Goal: Information Seeking & Learning: Check status

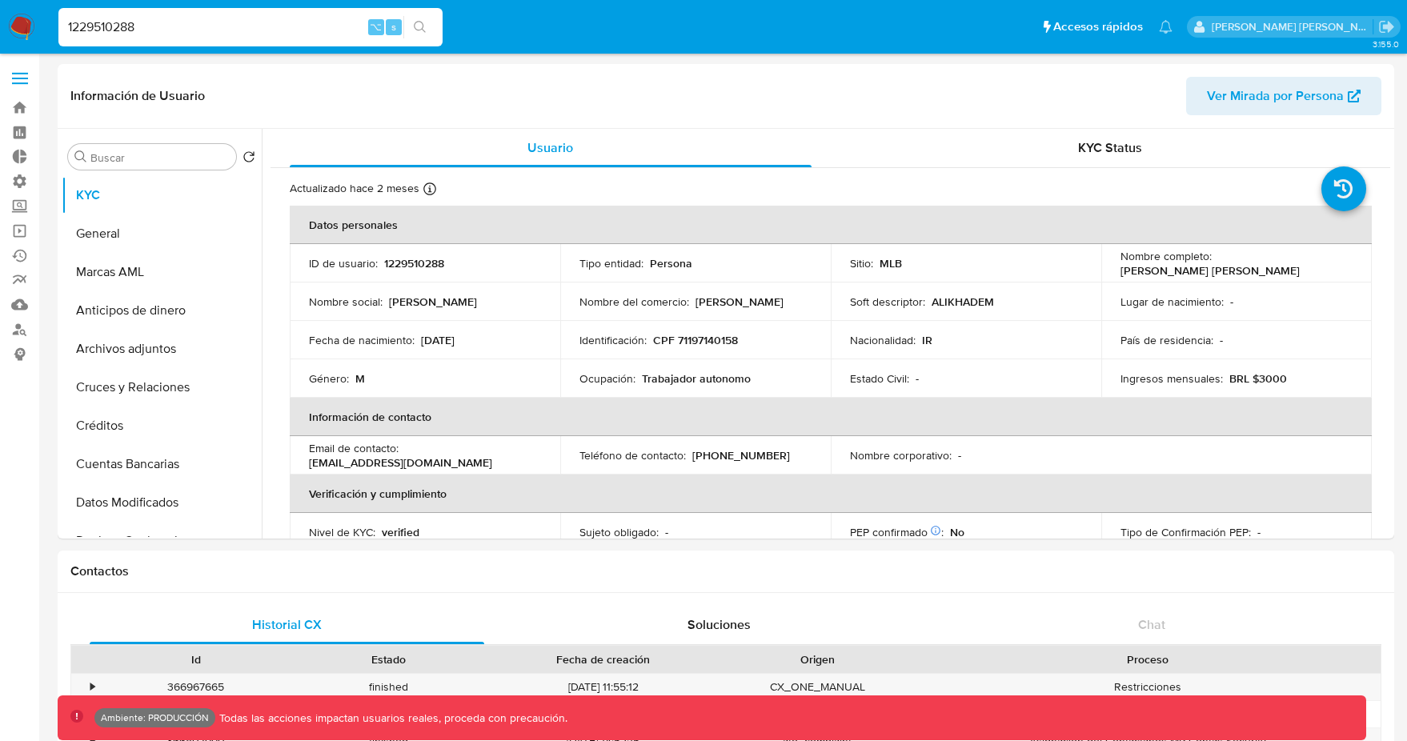
select select "10"
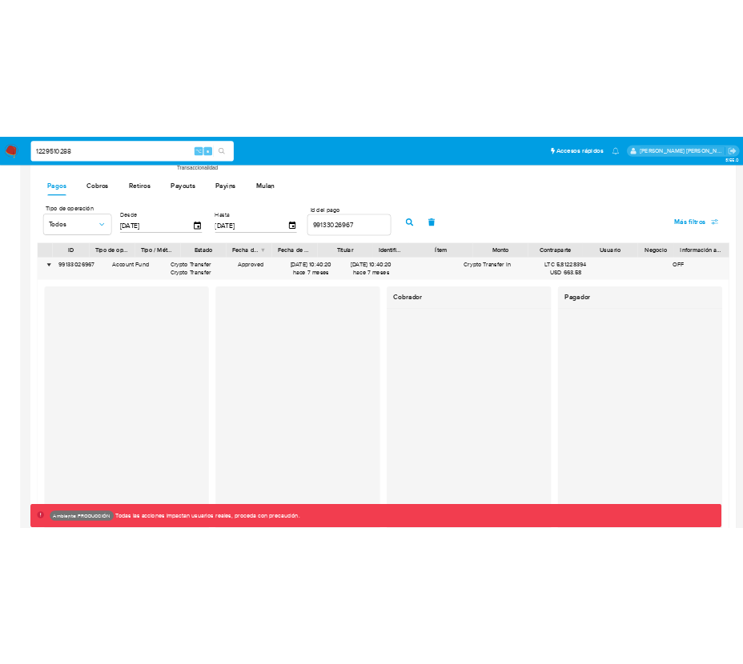
scroll to position [905, 0]
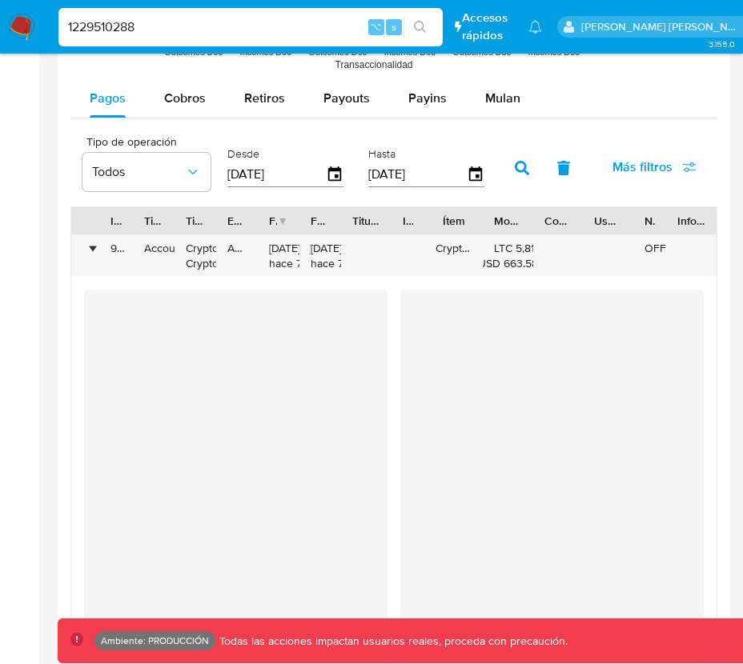
click at [90, 250] on div "•" at bounding box center [92, 248] width 4 height 15
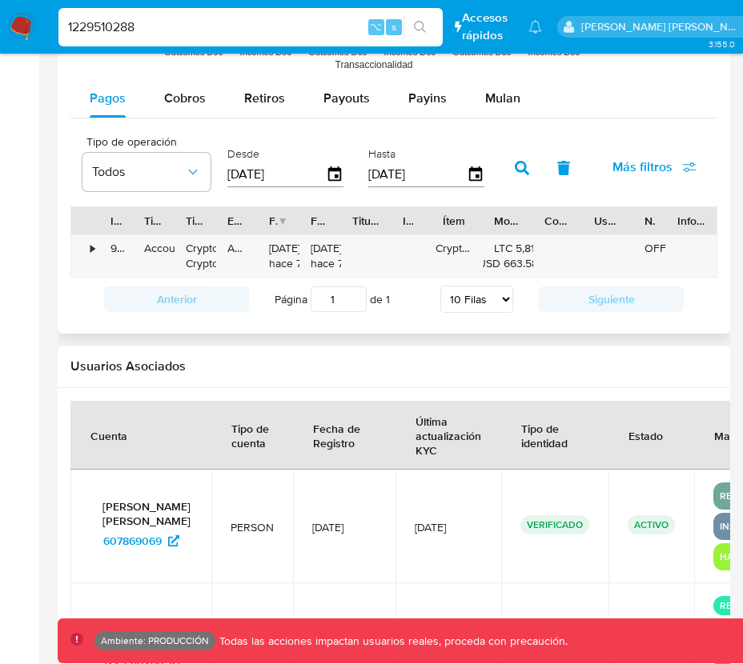
click at [92, 251] on div "•" at bounding box center [92, 248] width 4 height 15
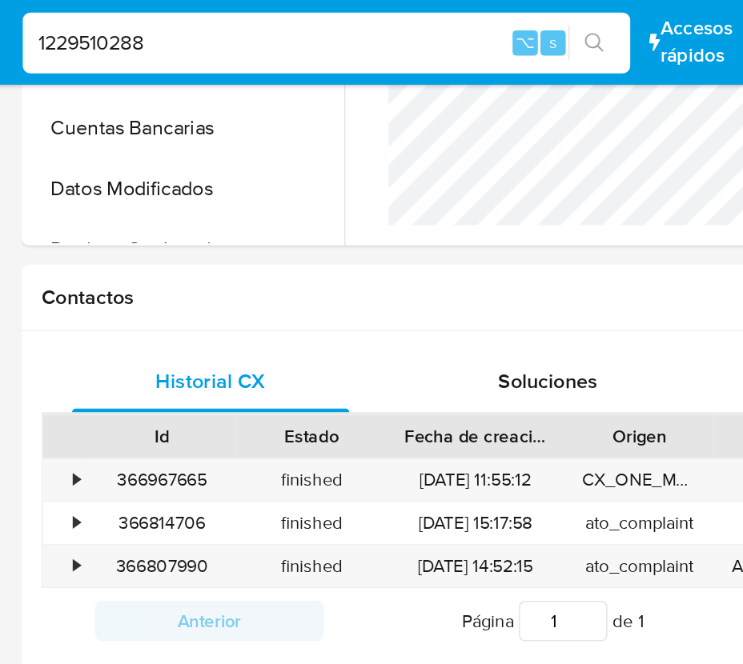
scroll to position [350, 0]
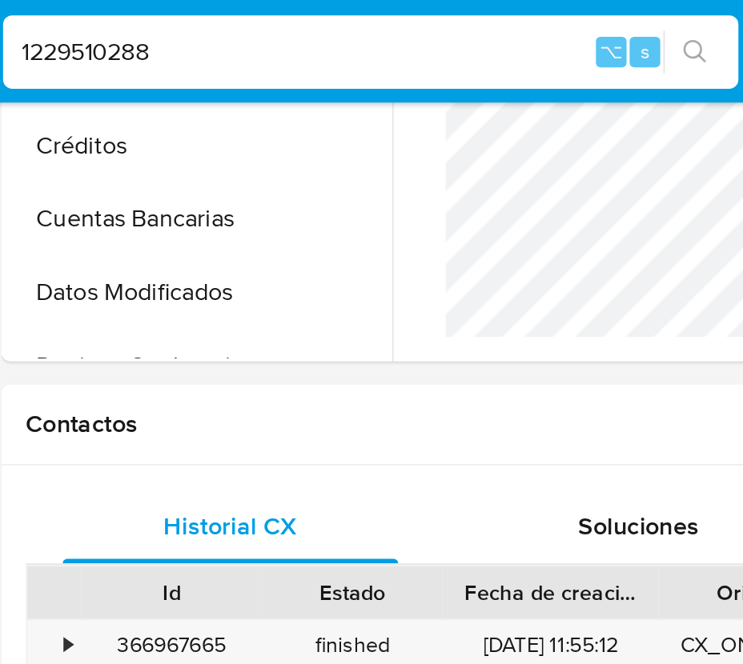
click at [163, 10] on div "1229510288 ⌥ s" at bounding box center [250, 27] width 384 height 38
click at [165, 25] on input "1229510288" at bounding box center [250, 27] width 384 height 21
paste input "2352071450"
type input "2352071450"
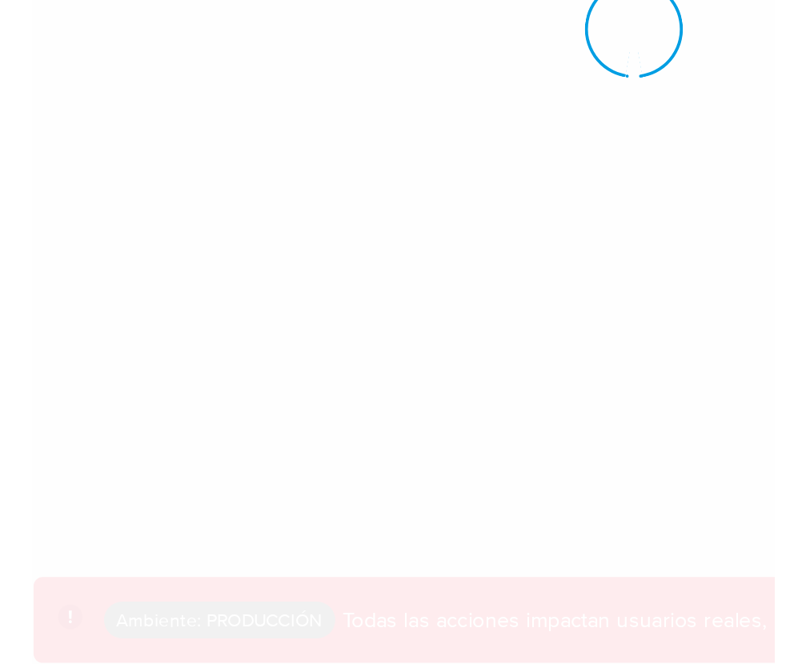
scroll to position [33, 0]
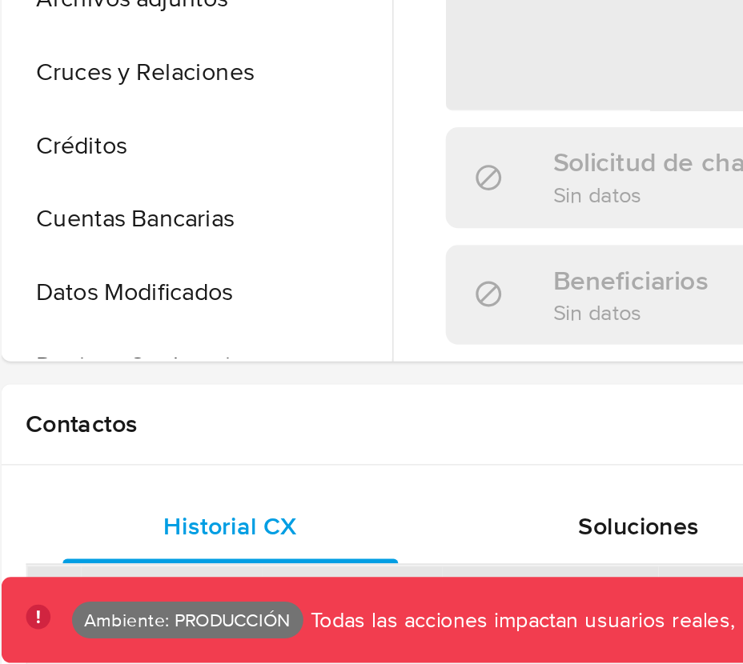
select select "10"
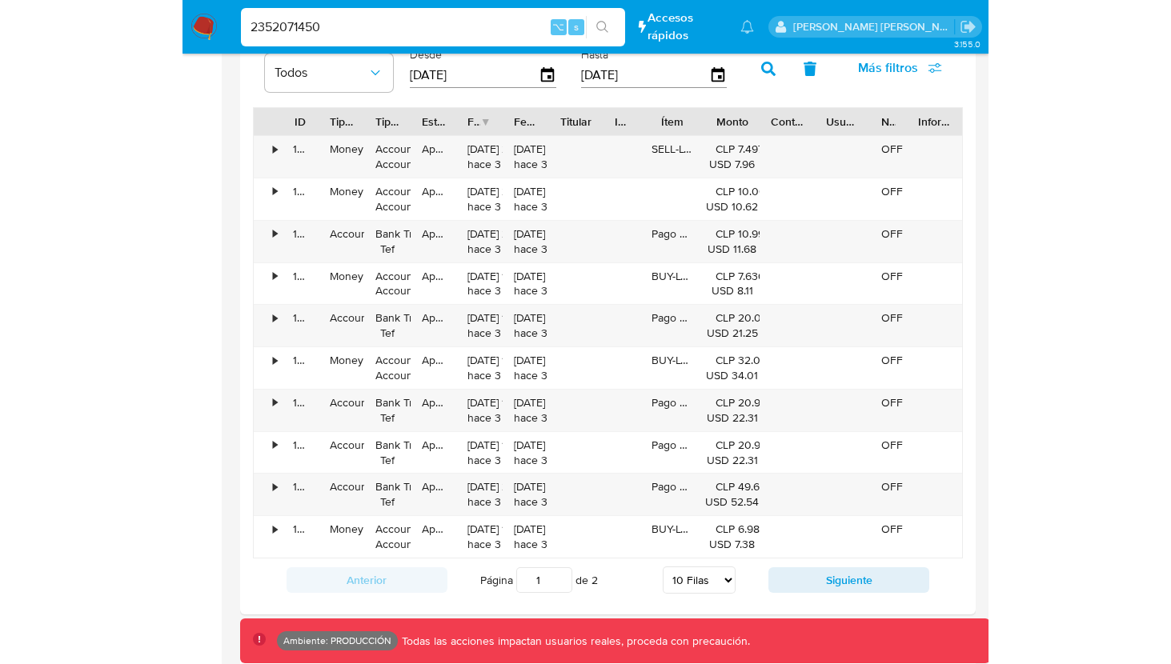
scroll to position [1590, 0]
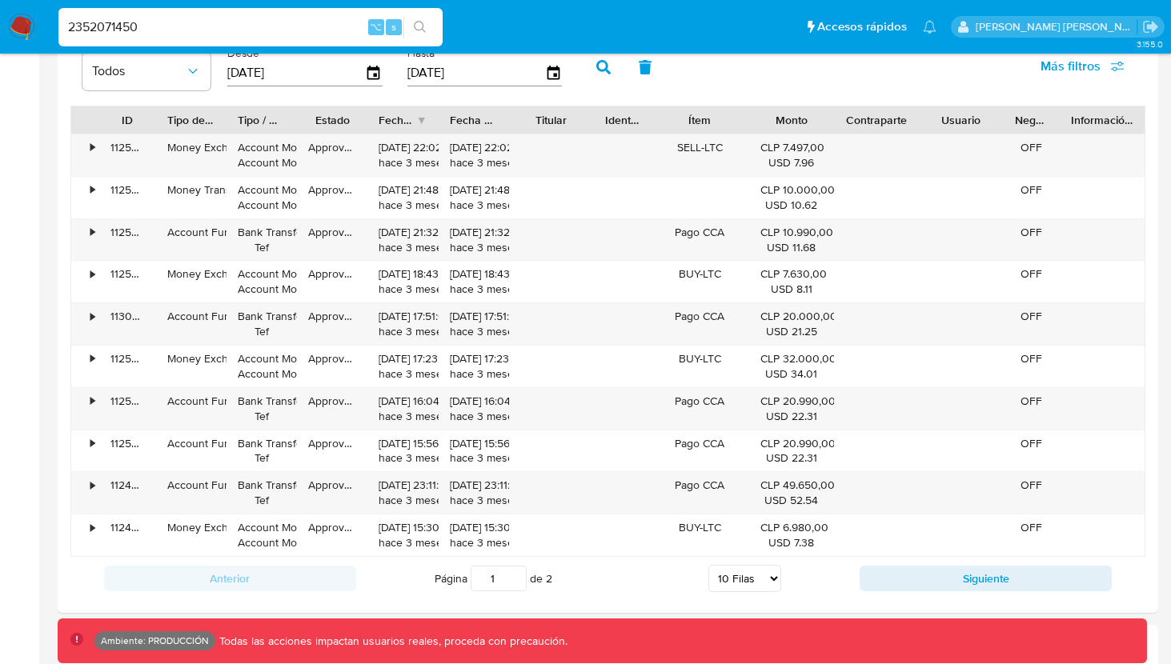
click at [1088, 71] on span "Más filtros" at bounding box center [1071, 66] width 60 height 38
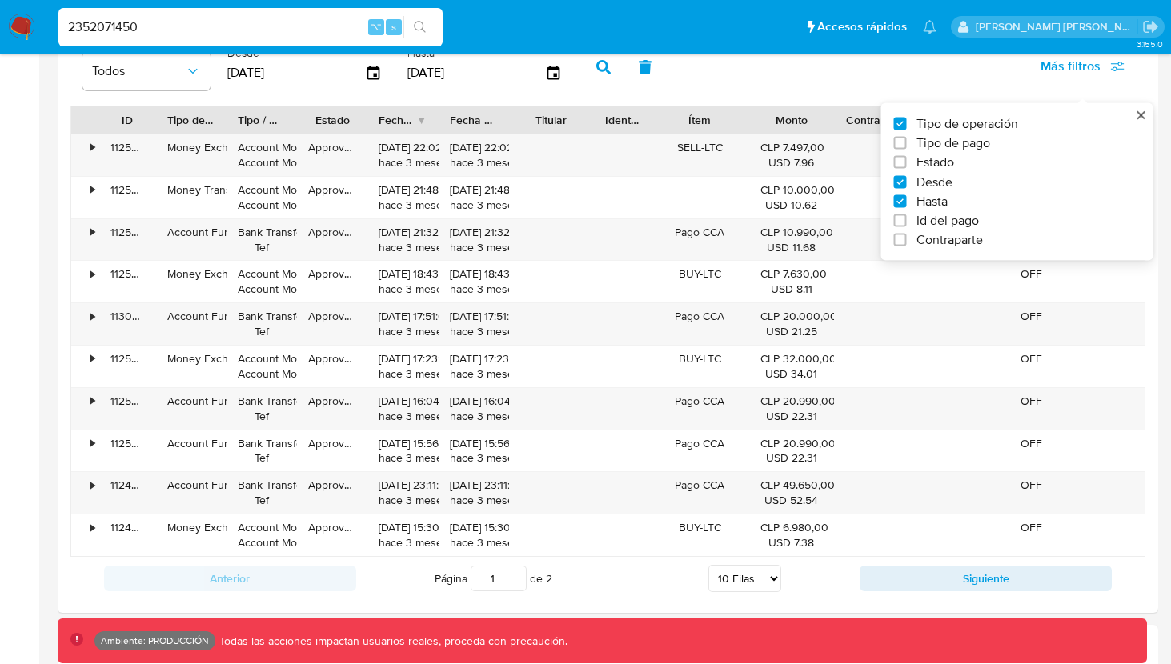
click at [905, 219] on input "Id del pago" at bounding box center [900, 220] width 13 height 13
checkbox input "true"
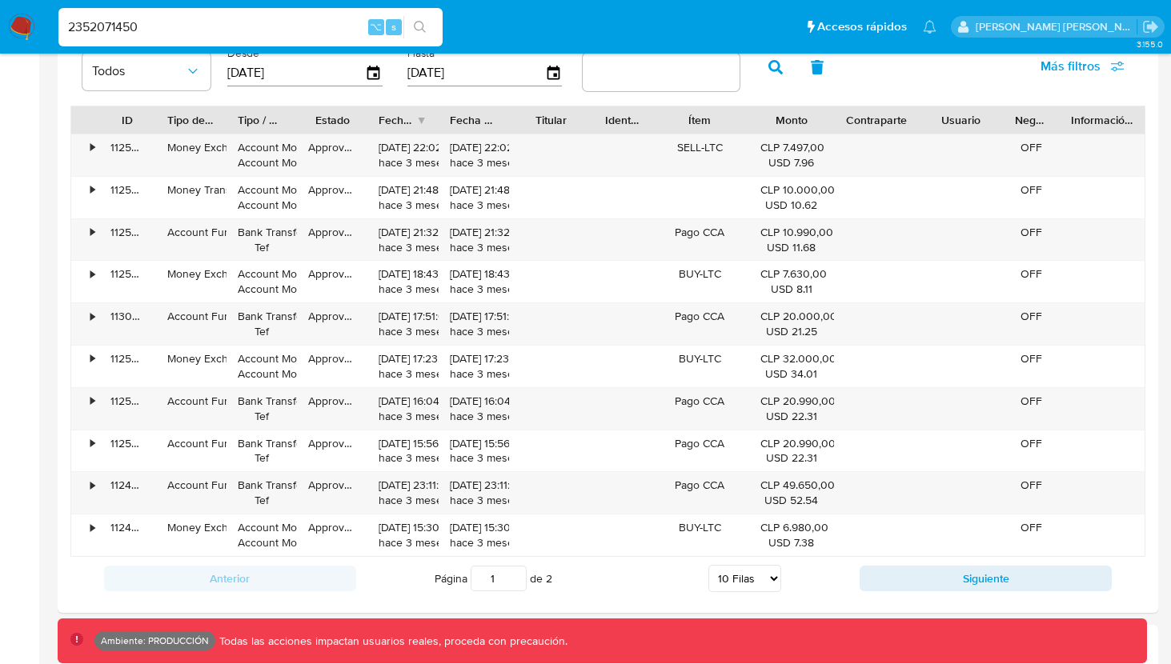
click at [688, 78] on input "number" at bounding box center [661, 72] width 157 height 21
type input "9"
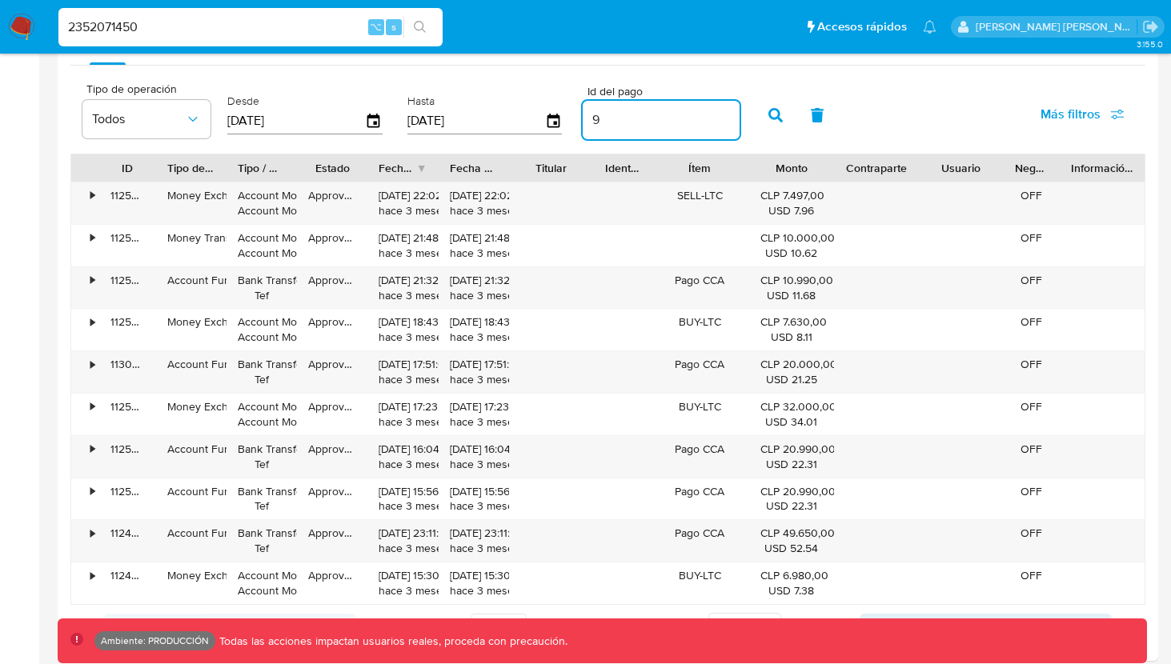
scroll to position [1539, 0]
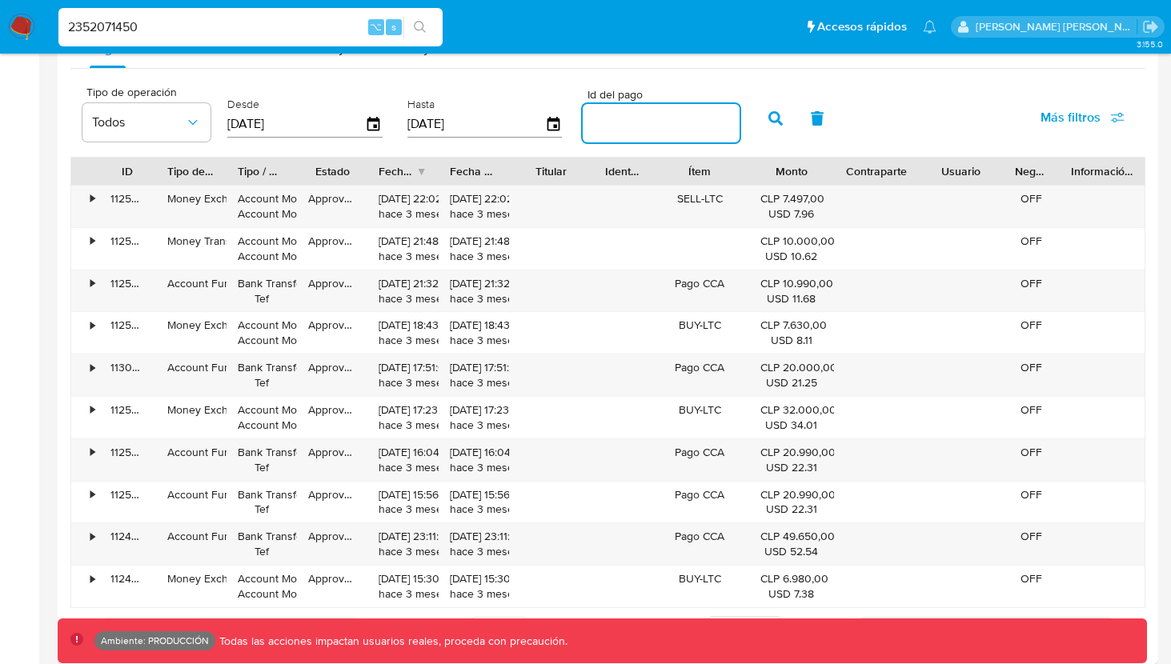
paste input "112551502667"
type input "112551502667"
click at [781, 118] on button "button" at bounding box center [776, 118] width 42 height 38
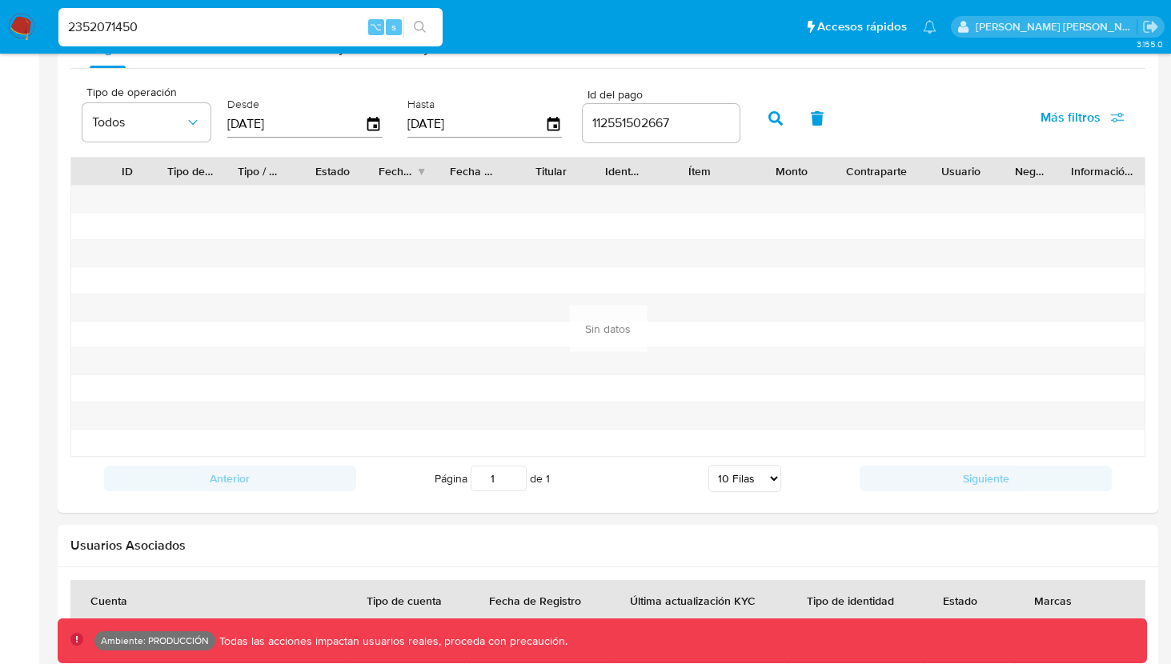
click at [797, 122] on button "button" at bounding box center [818, 118] width 42 height 38
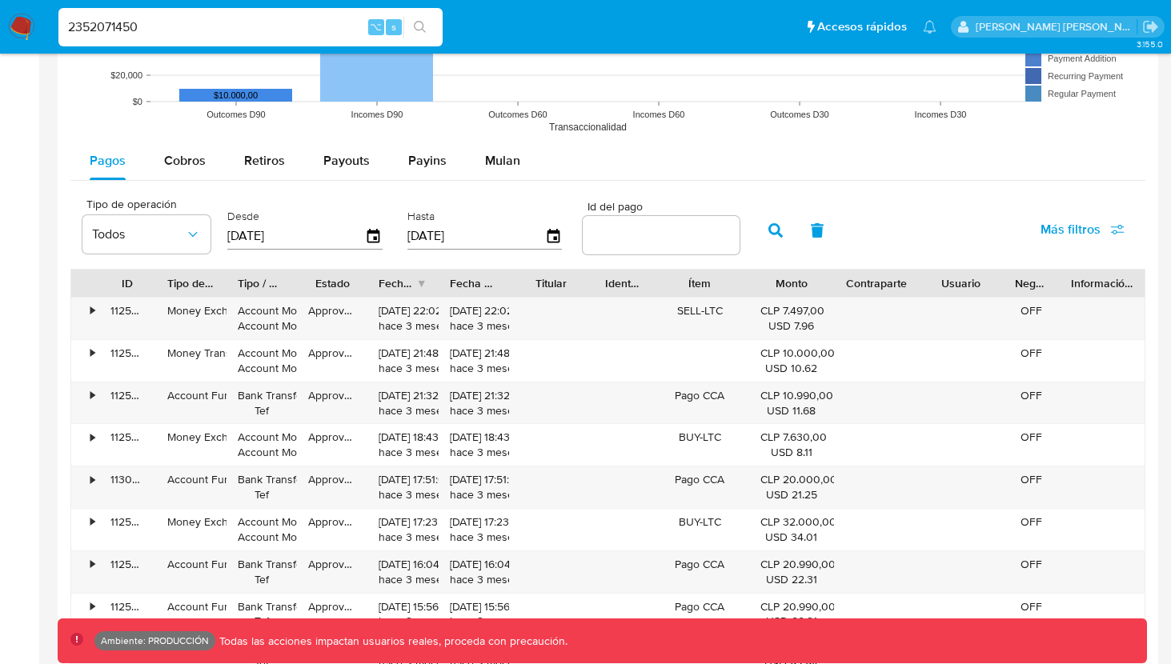
scroll to position [1417, 0]
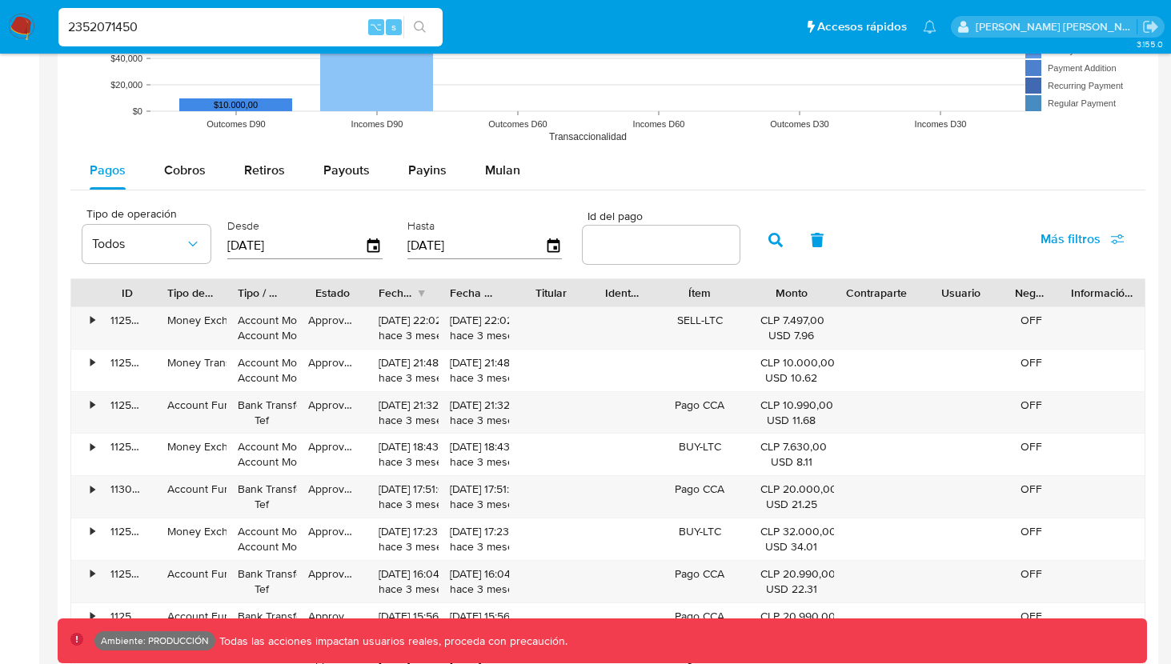
click at [409, 168] on span "Payins" at bounding box center [427, 170] width 38 height 18
select select "10"
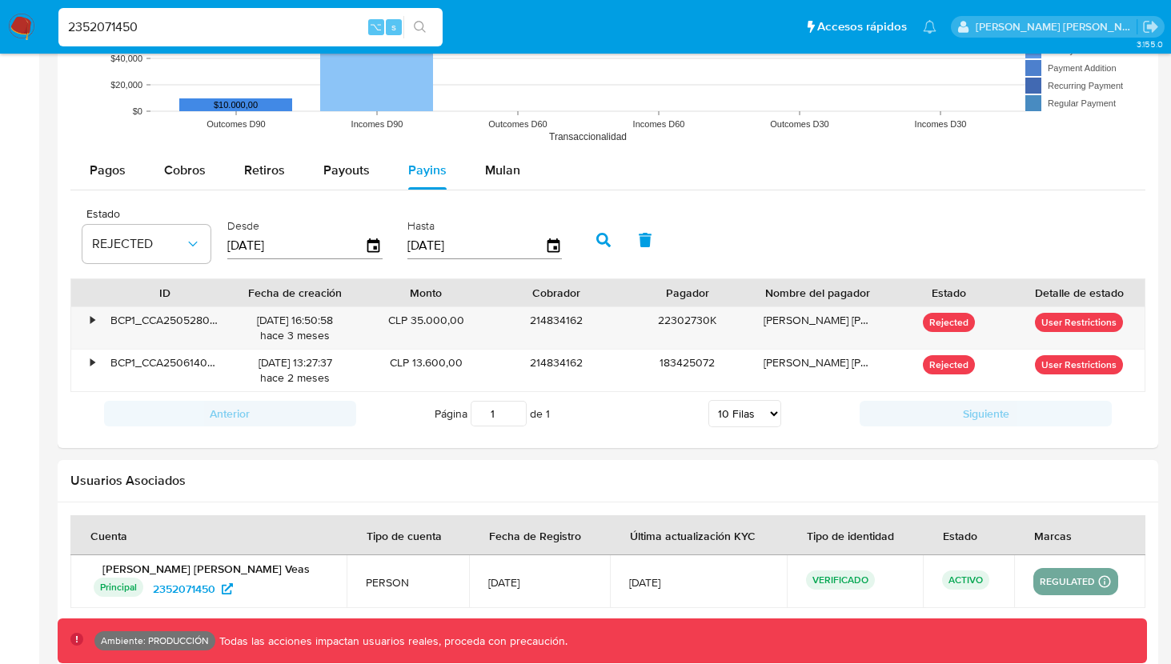
click at [106, 317] on div "BCP1_CCA2505280012281550098964" at bounding box center [164, 328] width 130 height 42
click at [90, 322] on div "•" at bounding box center [92, 320] width 4 height 15
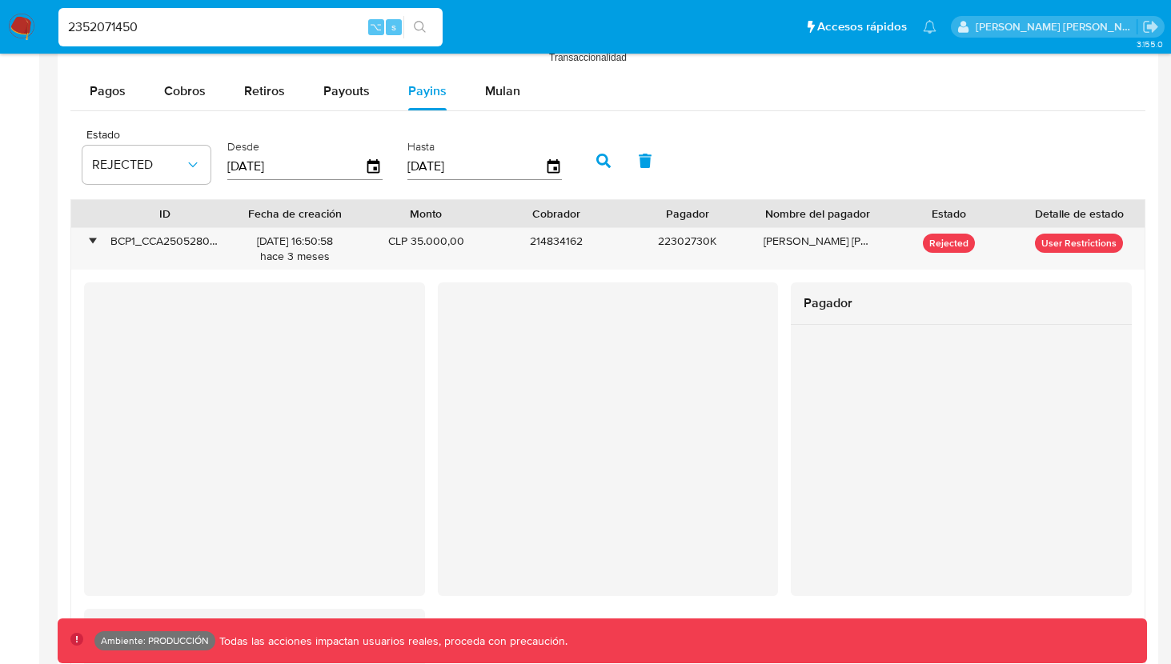
scroll to position [1501, 0]
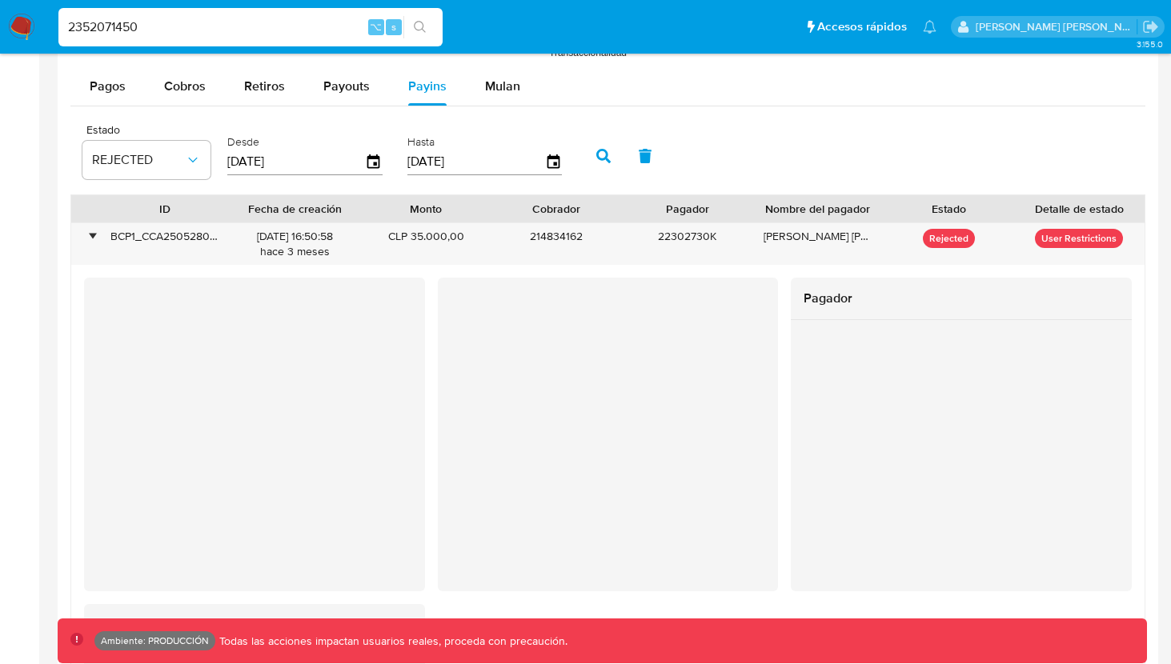
click at [106, 238] on div "BCP1_CCA2505280012281550098964" at bounding box center [164, 244] width 130 height 42
click at [349, 86] on span "Payouts" at bounding box center [346, 86] width 46 height 18
select select "10"
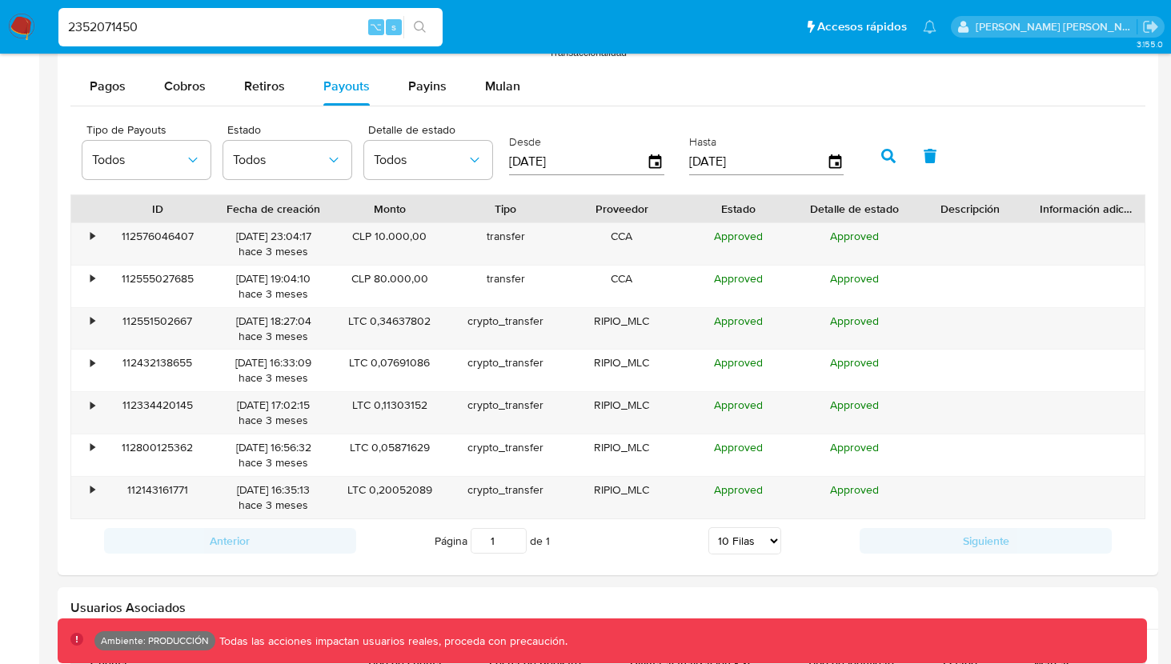
click at [92, 321] on div "•" at bounding box center [92, 321] width 4 height 15
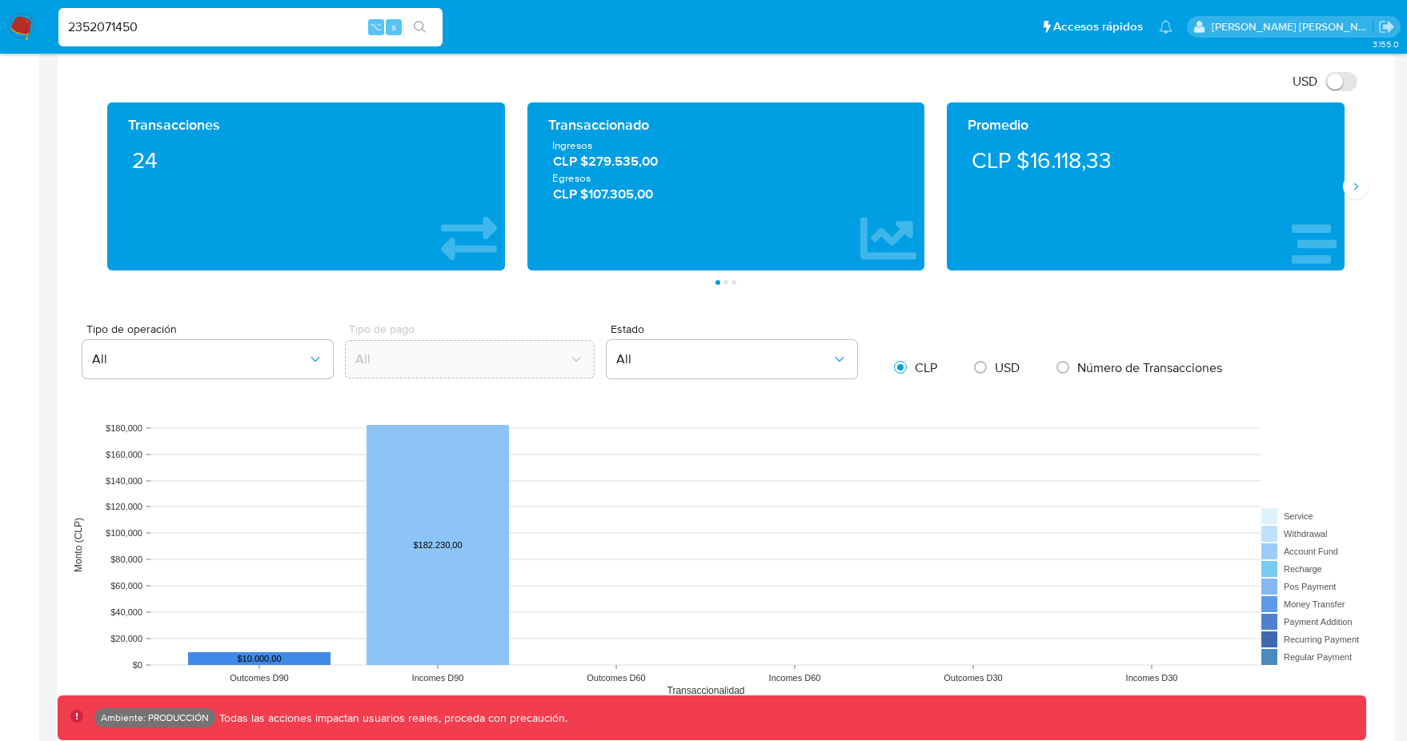
scroll to position [632, 0]
